Goal: Book appointment/travel/reservation

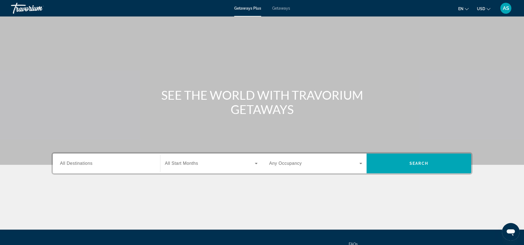
click at [91, 162] on span "All Destinations" at bounding box center [76, 163] width 32 height 5
click at [91, 162] on input "Destination All Destinations" at bounding box center [106, 164] width 93 height 7
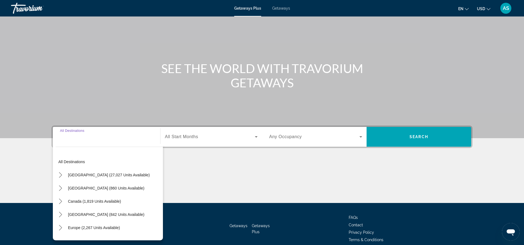
scroll to position [52, 0]
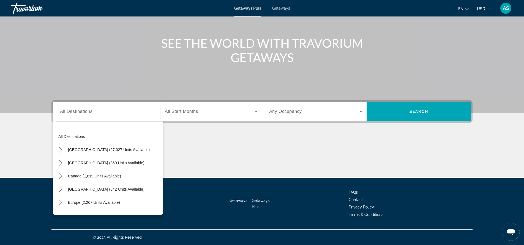
click at [76, 115] on div "Search widget" at bounding box center [106, 112] width 93 height 16
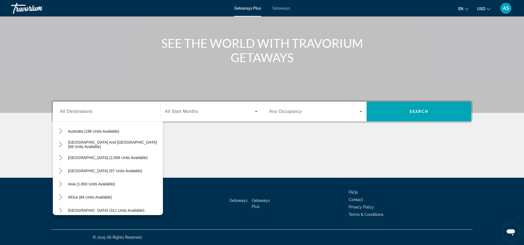
scroll to position [89, 0]
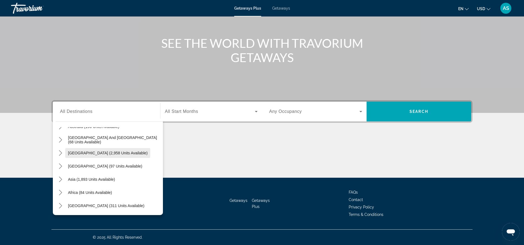
click at [87, 152] on span "[GEOGRAPHIC_DATA] (2,958 units available)" at bounding box center [107, 153] width 79 height 4
type input "**********"
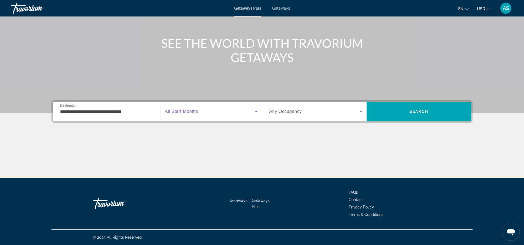
click at [255, 110] on icon "Search widget" at bounding box center [256, 111] width 7 height 7
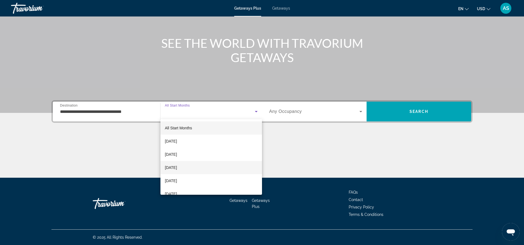
click at [177, 169] on span "[DATE]" at bounding box center [171, 167] width 12 height 7
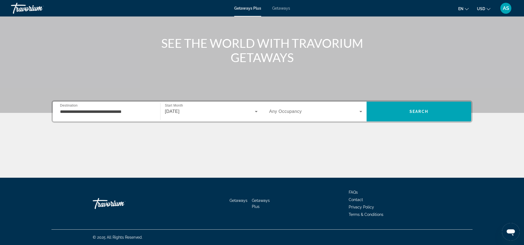
click at [284, 115] on div "Search widget" at bounding box center [315, 111] width 93 height 15
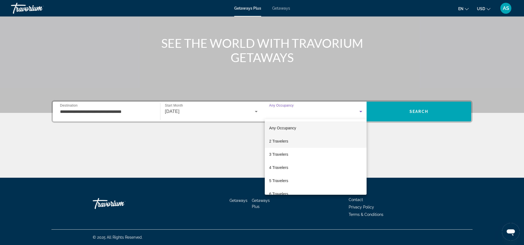
click at [279, 142] on span "2 Travelers" at bounding box center [278, 141] width 19 height 7
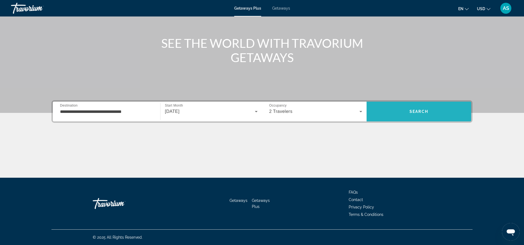
click at [411, 111] on span "Search" at bounding box center [418, 111] width 19 height 4
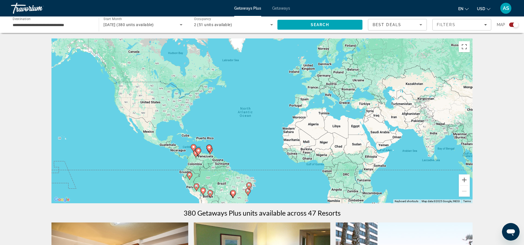
click at [84, 27] on input "**********" at bounding box center [52, 25] width 79 height 7
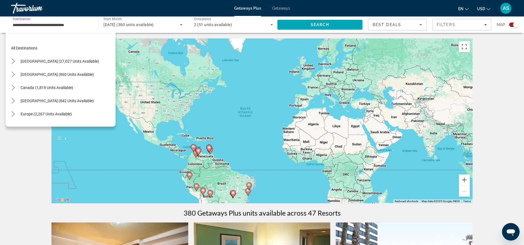
scroll to position [72, 0]
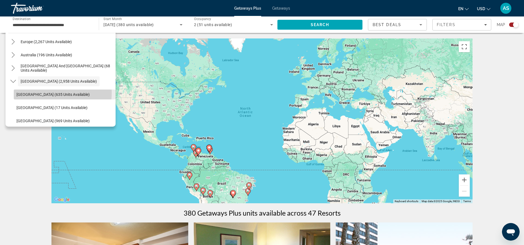
click at [35, 93] on span "[GEOGRAPHIC_DATA] (635 units available)" at bounding box center [53, 94] width 73 height 4
type input "**********"
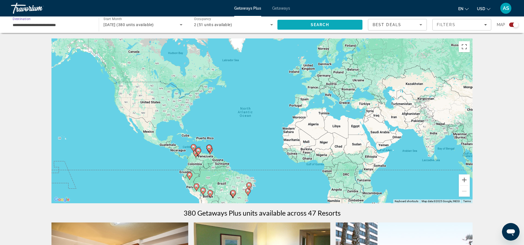
click at [324, 25] on span "Search" at bounding box center [319, 25] width 19 height 4
